Goal: Task Accomplishment & Management: Use online tool/utility

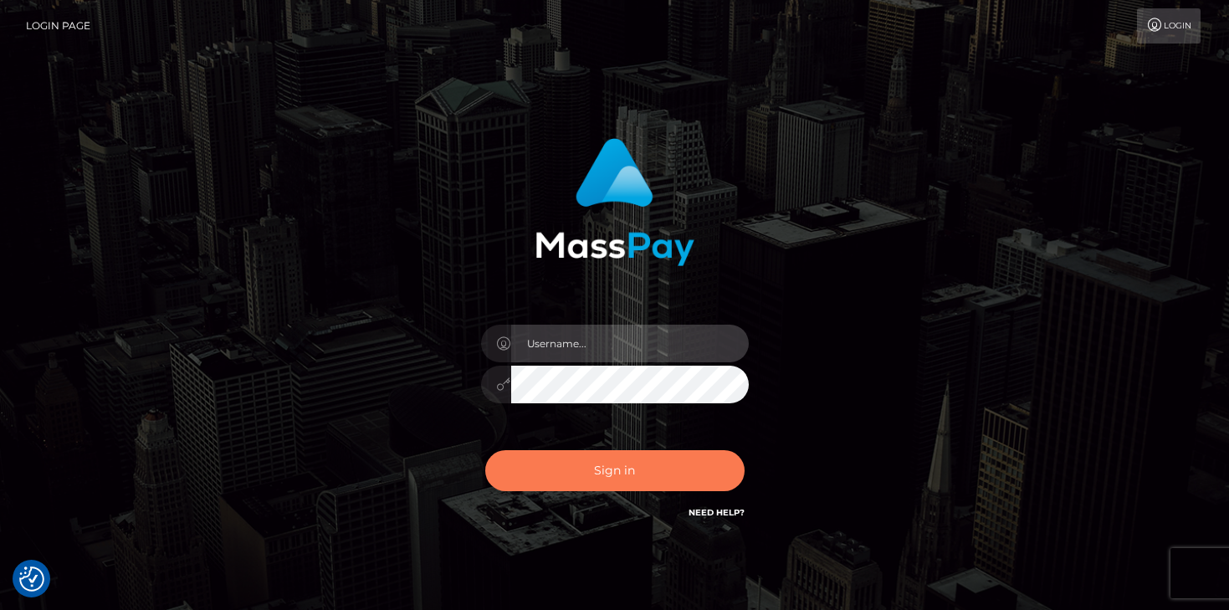
type input "mariolabugaj"
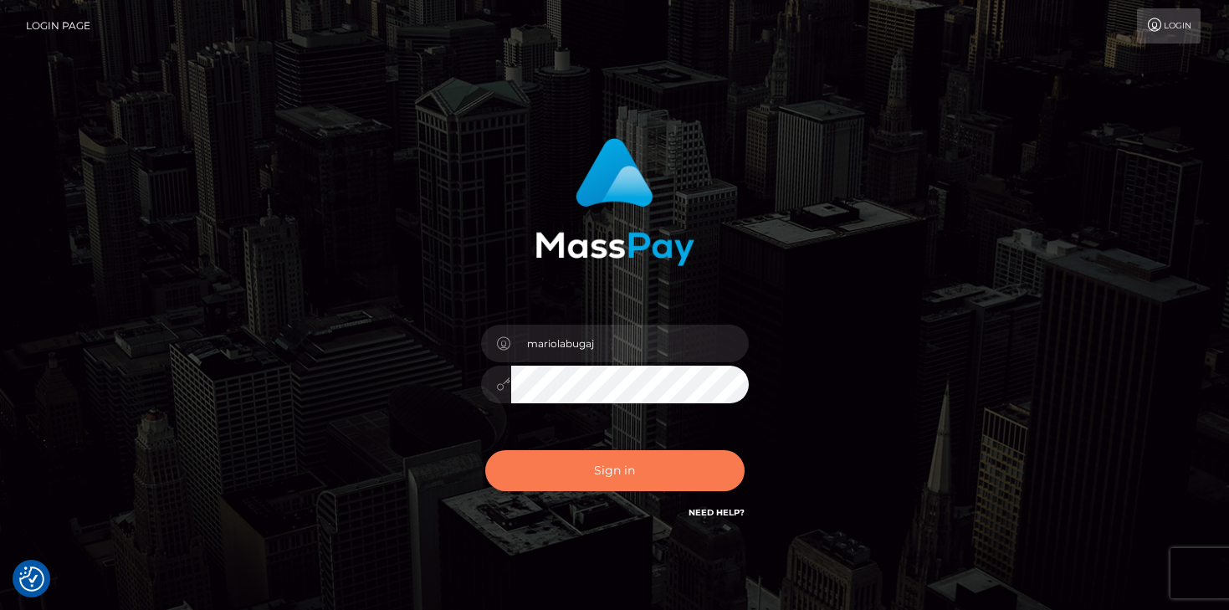
click at [631, 474] on button "Sign in" at bounding box center [614, 470] width 259 height 41
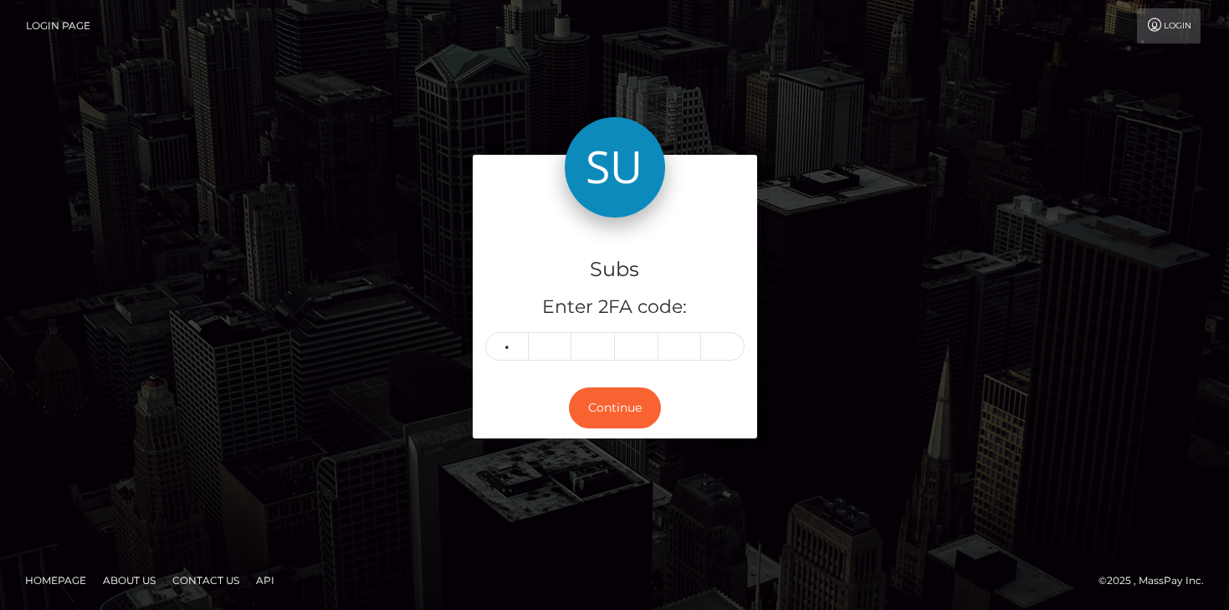
type input "7"
type input "6"
type input "4"
type input "7"
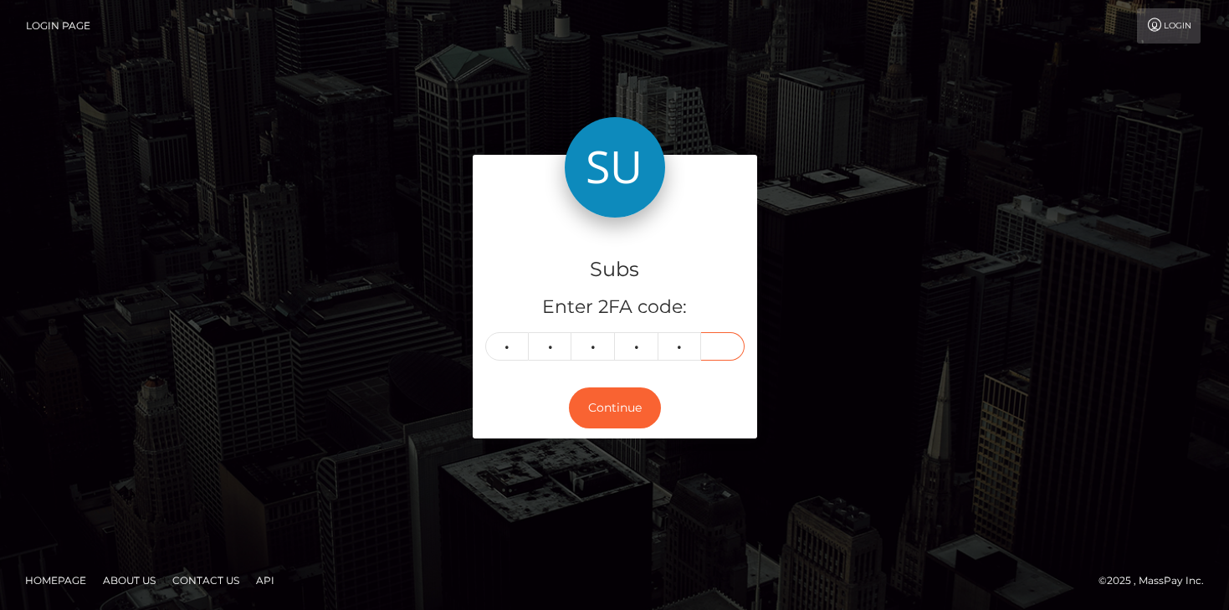
type input "1"
